Goal: Information Seeking & Learning: Learn about a topic

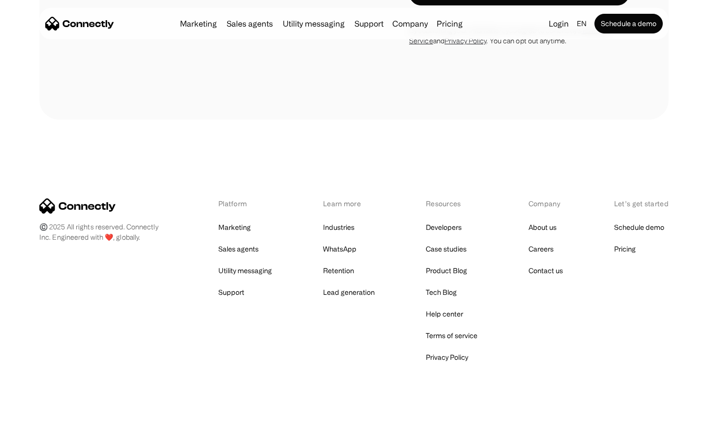
scroll to position [3499, 0]
